Goal: Task Accomplishment & Management: Complete application form

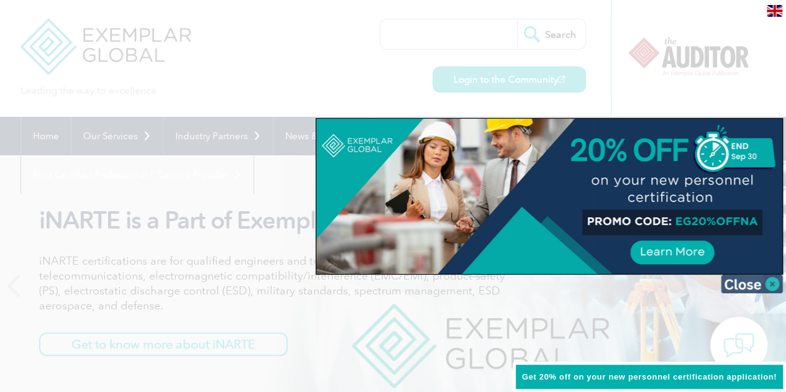
click at [772, 278] on img at bounding box center [752, 284] width 62 height 19
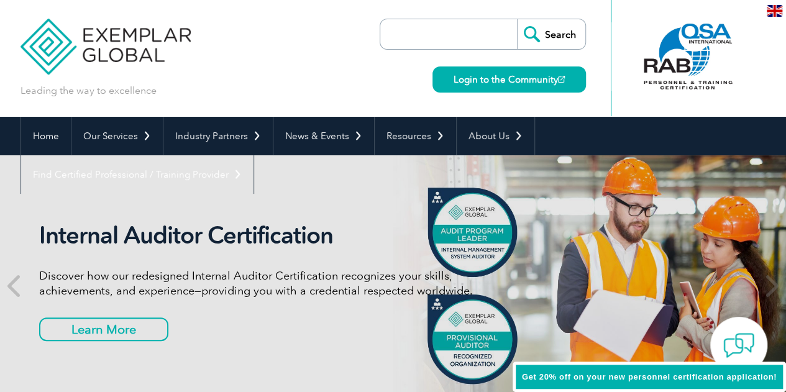
click at [70, 45] on img at bounding box center [106, 37] width 171 height 75
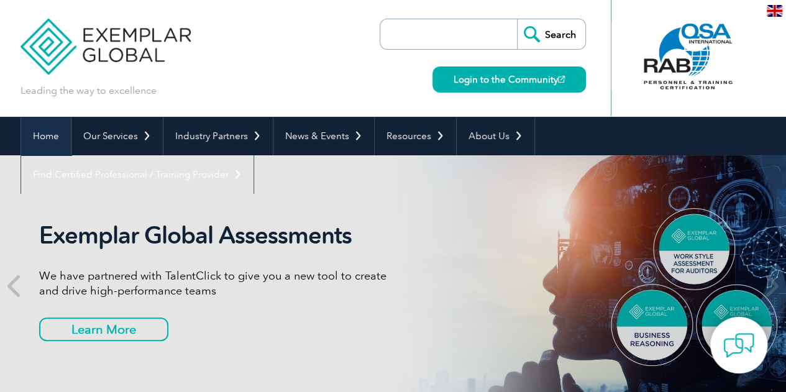
click at [52, 130] on link "Home" at bounding box center [46, 136] width 50 height 39
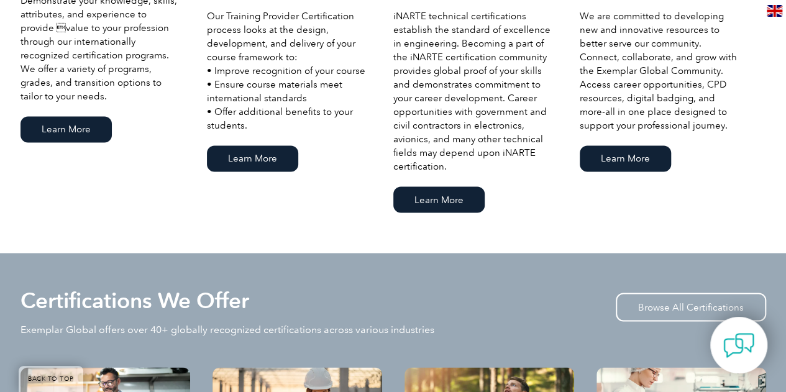
scroll to position [923, 0]
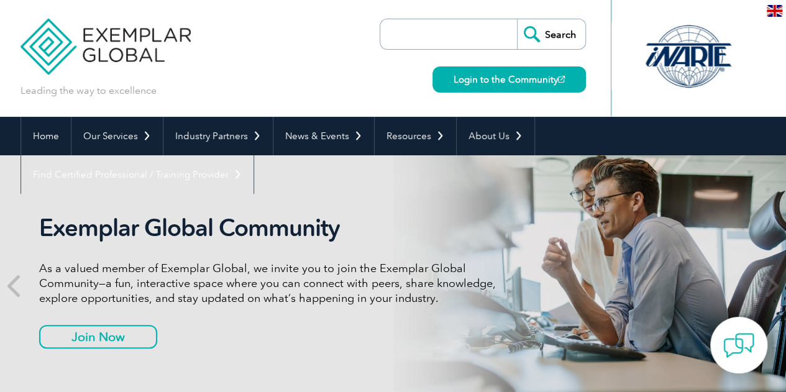
click at [772, 9] on img at bounding box center [775, 11] width 16 height 12
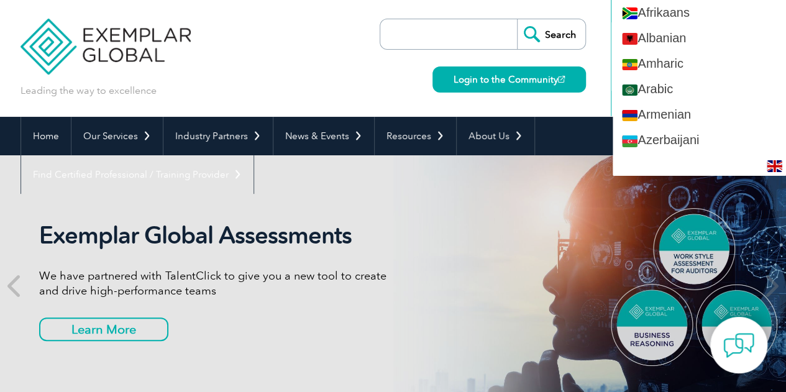
click at [318, 68] on div "Leading the way to excellence Search Login to the Community ▼" at bounding box center [394, 58] width 746 height 117
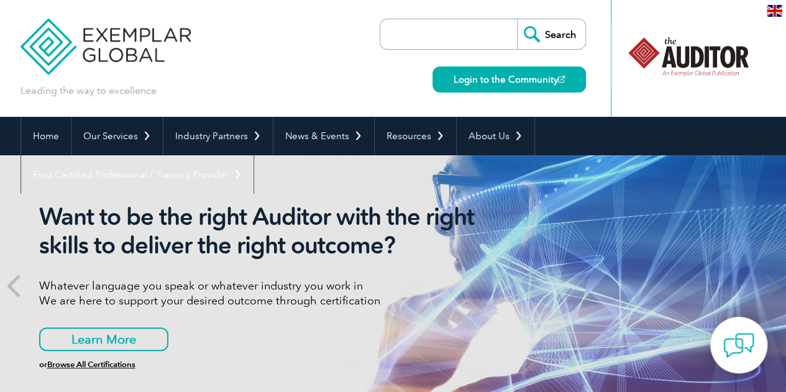
click at [708, 62] on div at bounding box center [689, 56] width 124 height 68
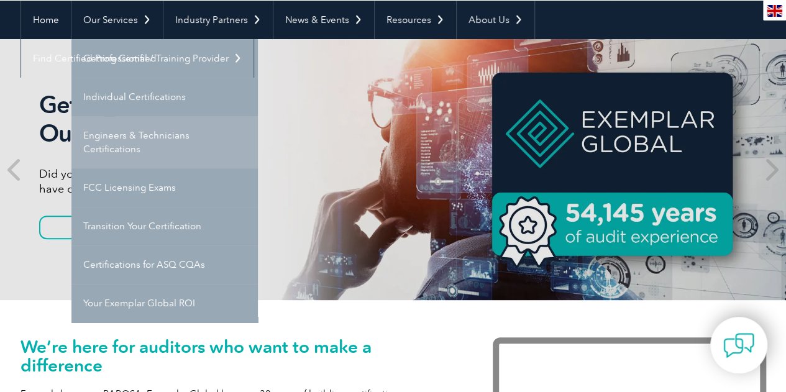
scroll to position [117, 0]
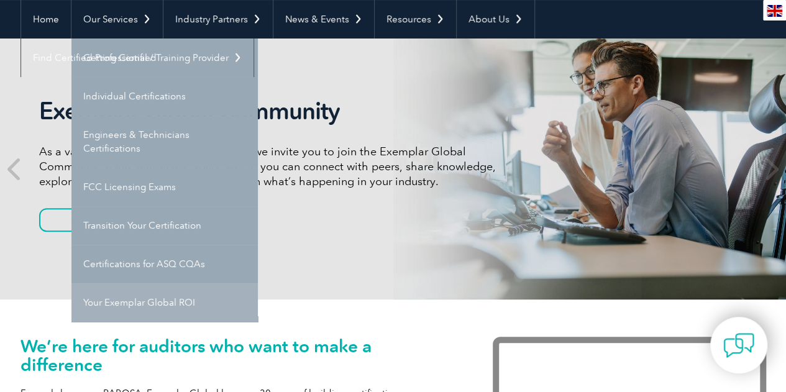
click at [161, 310] on link "Your Exemplar Global ROI" at bounding box center [164, 302] width 187 height 39
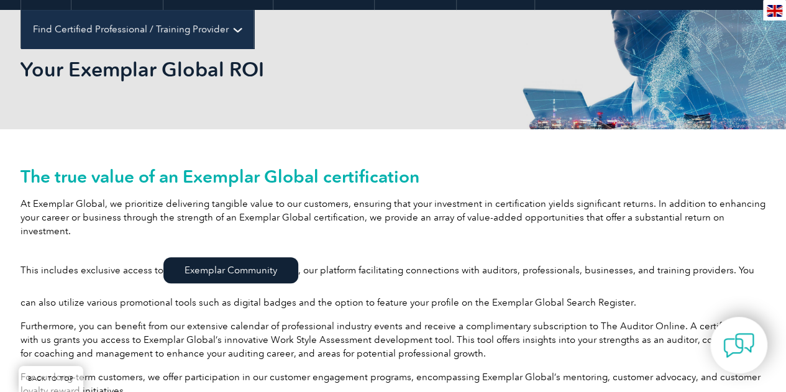
scroll to position [114, 0]
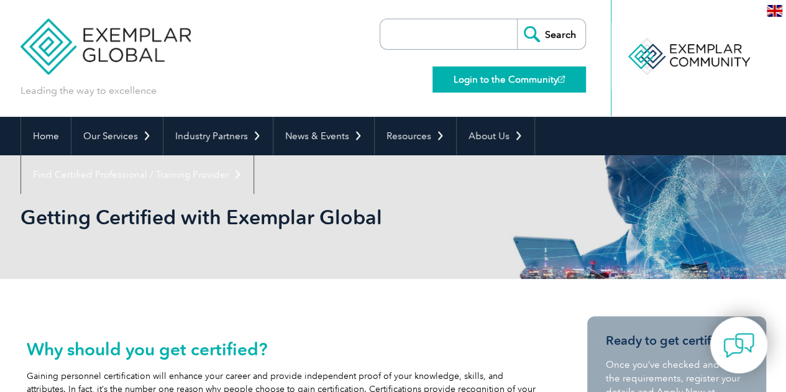
click at [505, 81] on link "Login to the Community" at bounding box center [510, 80] width 154 height 26
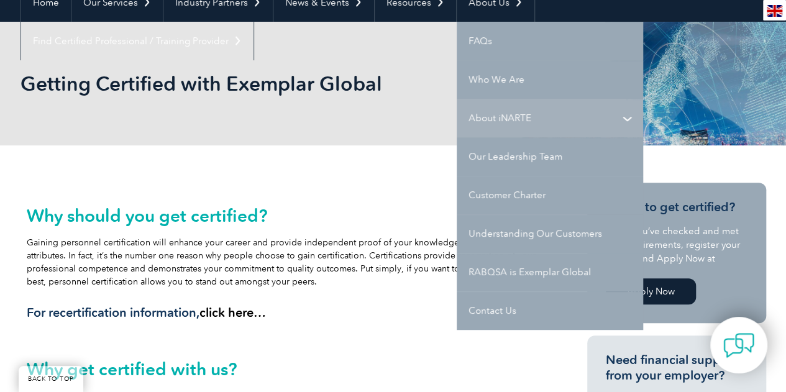
scroll to position [134, 0]
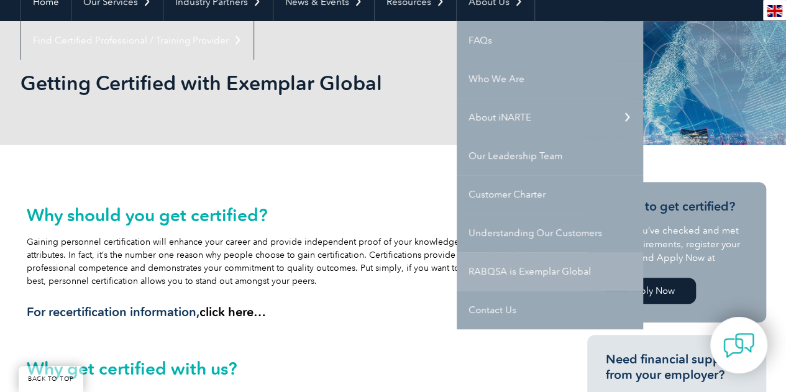
click at [543, 269] on link "RABQSA is Exemplar Global" at bounding box center [550, 271] width 187 height 39
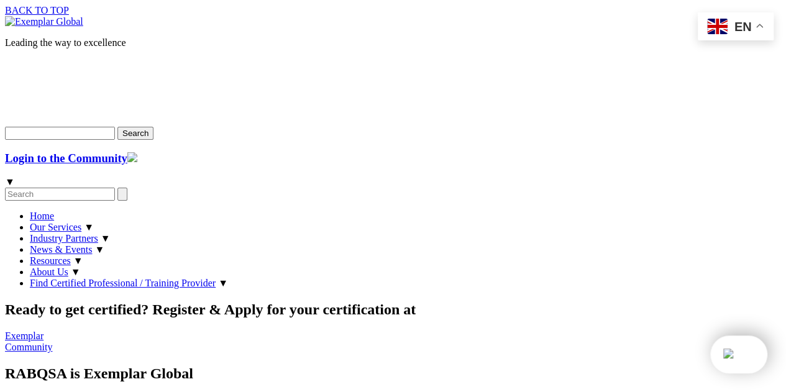
click at [52, 211] on link "Home" at bounding box center [42, 216] width 24 height 11
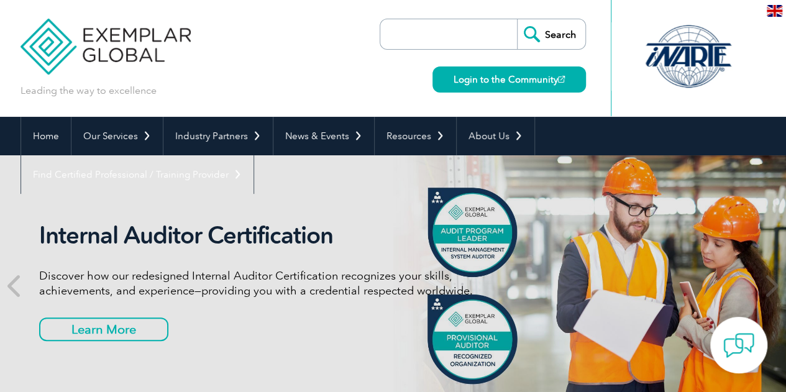
click at [688, 48] on div at bounding box center [689, 56] width 124 height 68
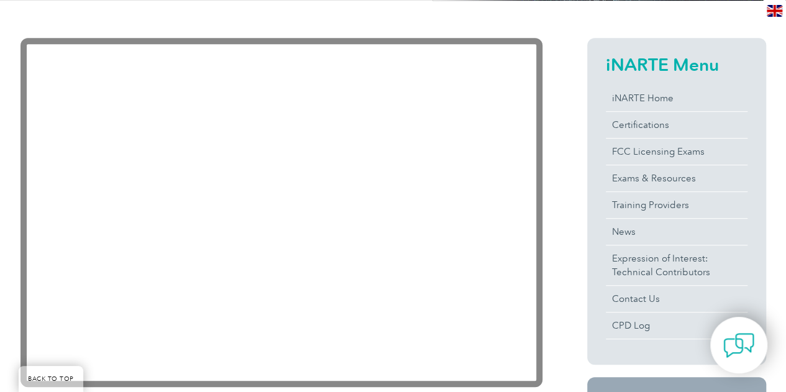
scroll to position [275, 0]
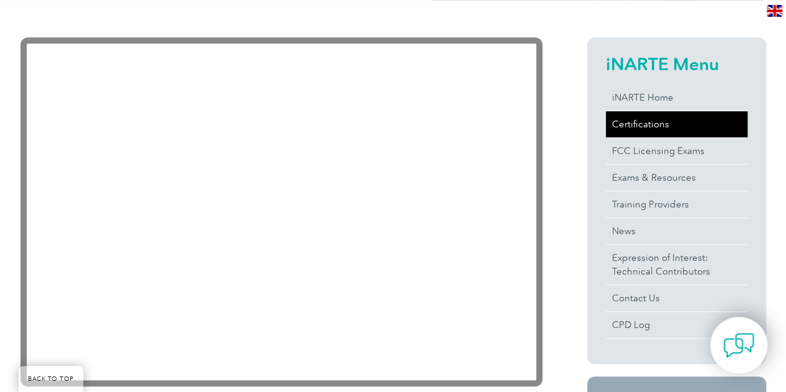
click at [661, 120] on link "Certifications" at bounding box center [677, 124] width 142 height 26
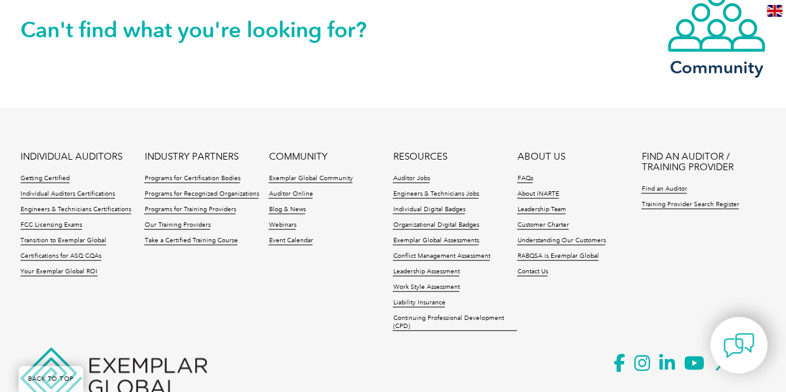
scroll to position [1400, 0]
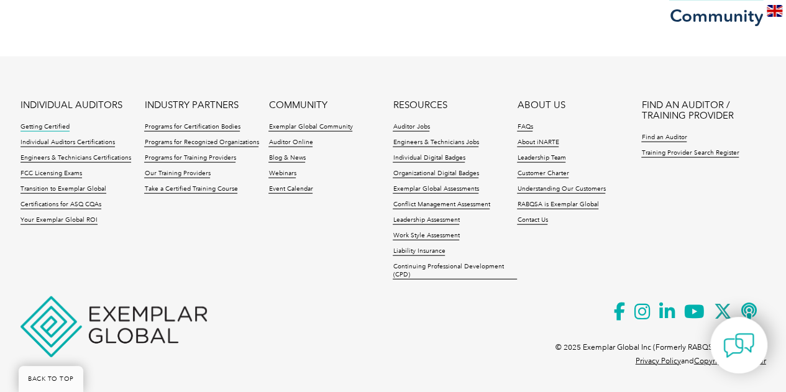
click at [57, 124] on link "Getting Certified" at bounding box center [45, 127] width 49 height 9
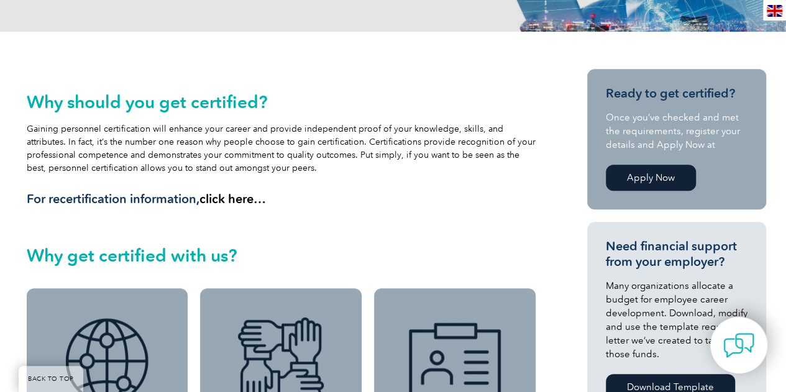
scroll to position [249, 0]
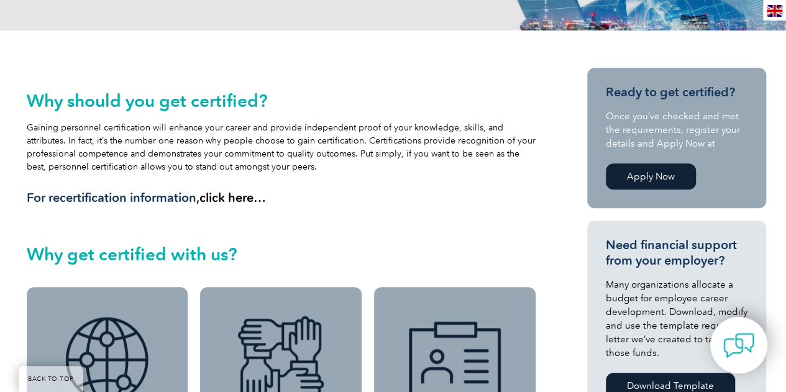
click at [670, 180] on link "Apply Now" at bounding box center [651, 177] width 90 height 26
